Goal: Navigation & Orientation: Find specific page/section

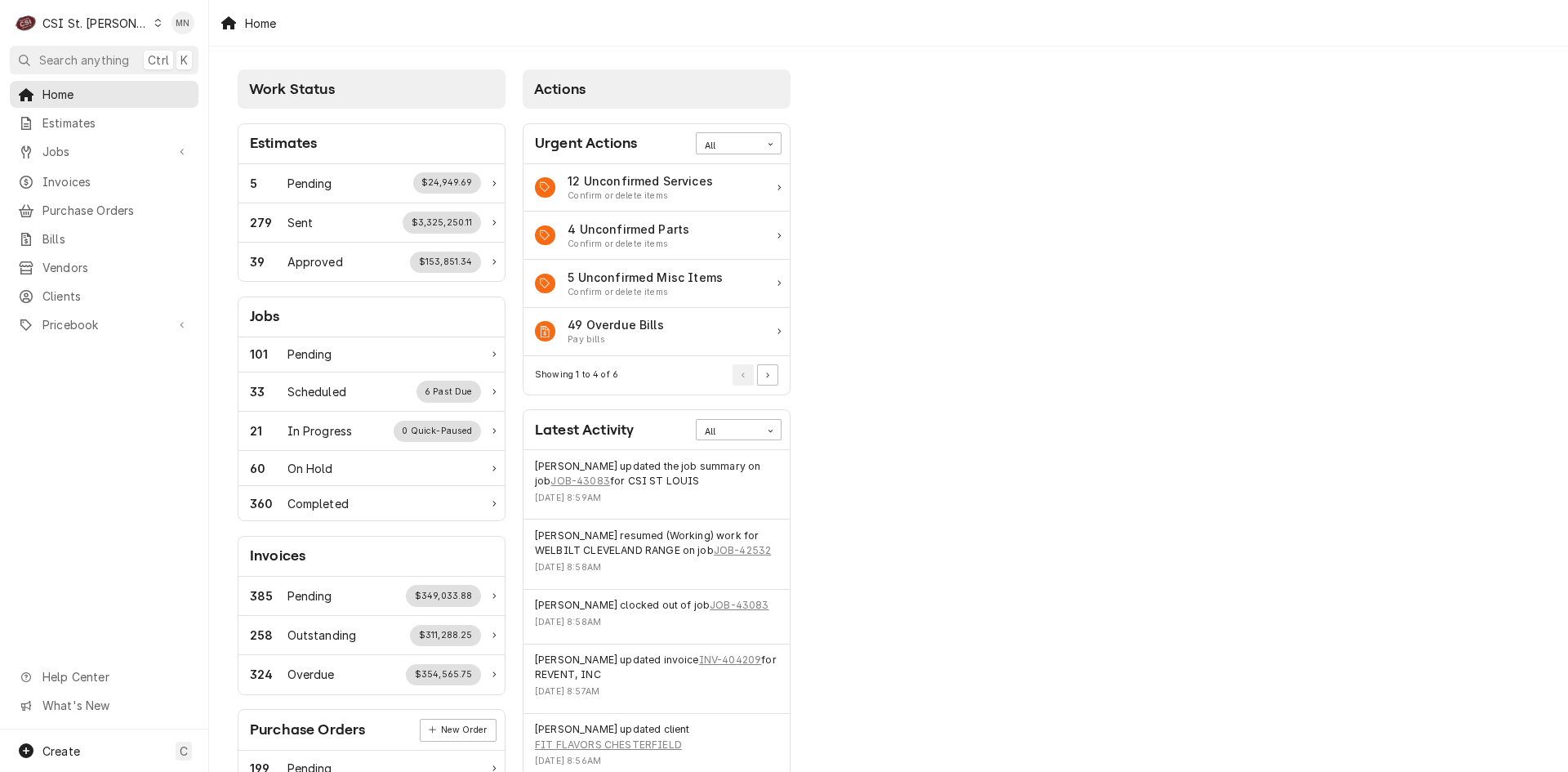
click at [98, 18] on div "CSI St. [PERSON_NAME]" at bounding box center [96, 23] width 106 height 17
click at [163, 33] on div "CSI [US_STATE][GEOGRAPHIC_DATA]" at bounding box center [251, 32] width 215 height 17
